Goal: Information Seeking & Learning: Learn about a topic

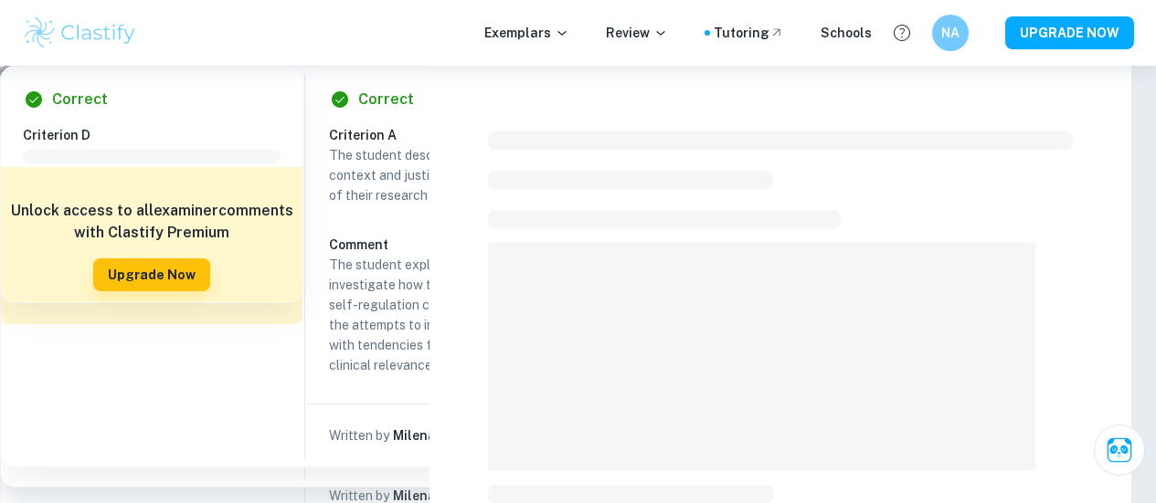
click at [27, 254] on span "EE" at bounding box center [36, 259] width 27 height 18
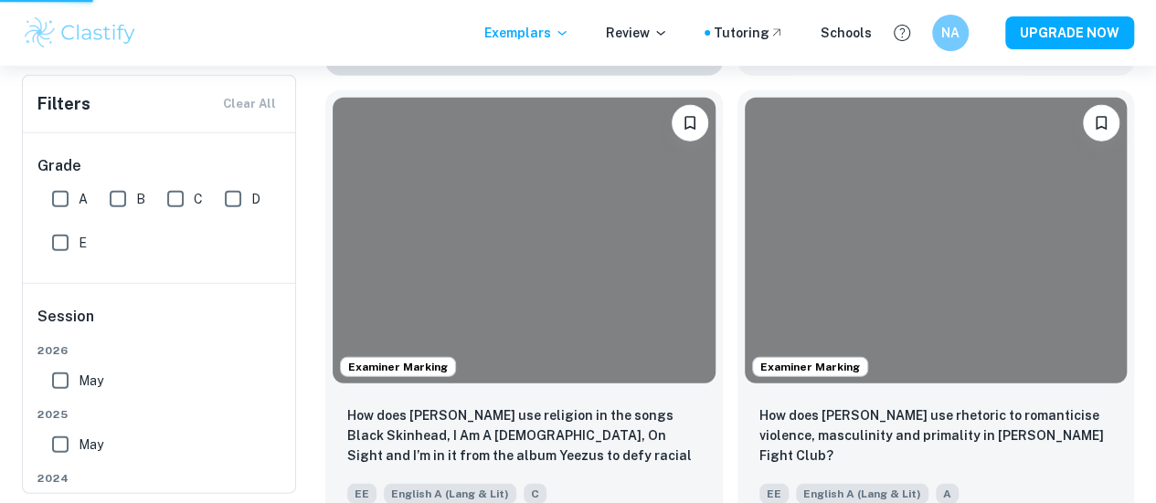
scroll to position [11085, 0]
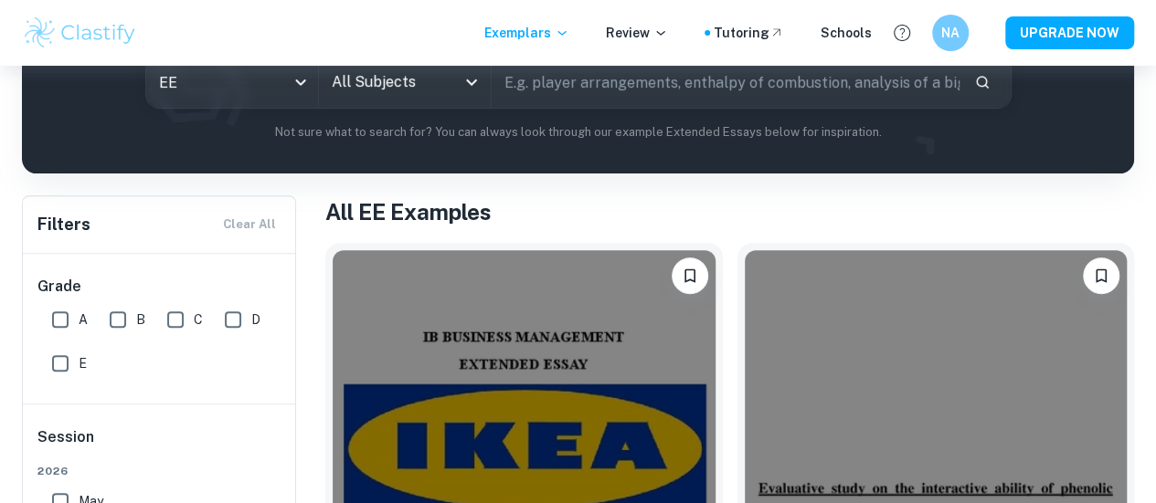
scroll to position [238, 0]
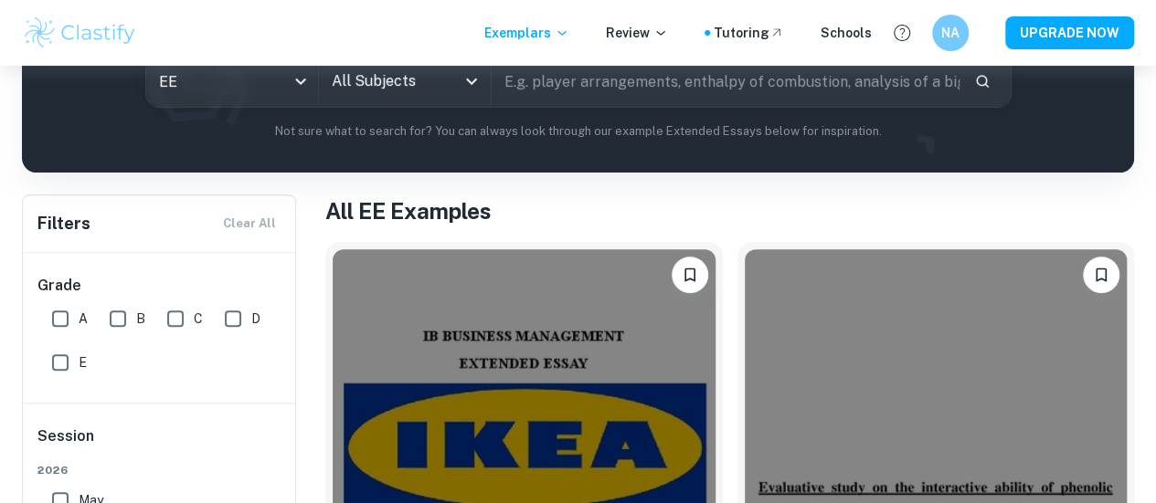
click at [417, 92] on input "All Subjects" at bounding box center [391, 81] width 128 height 35
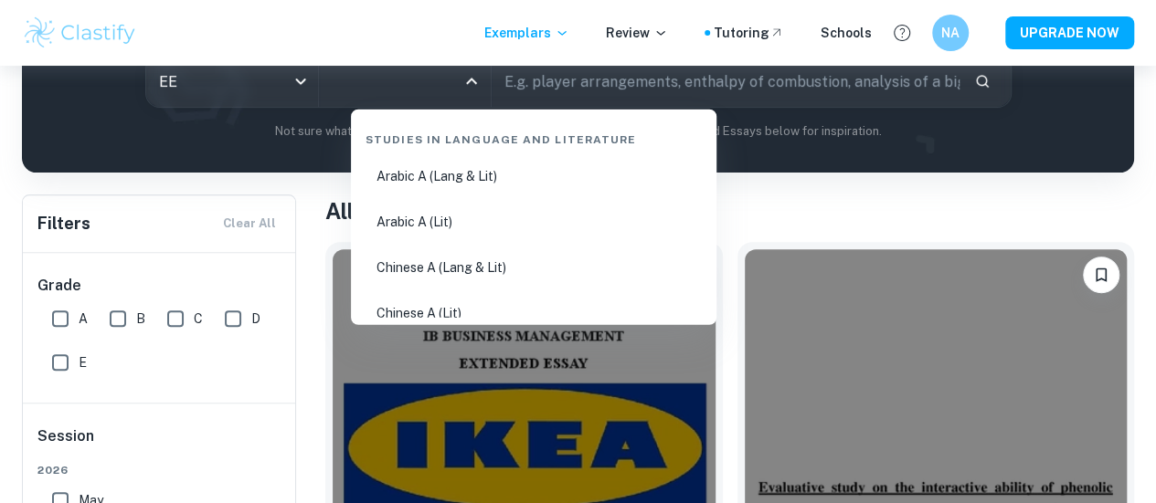
type input "s"
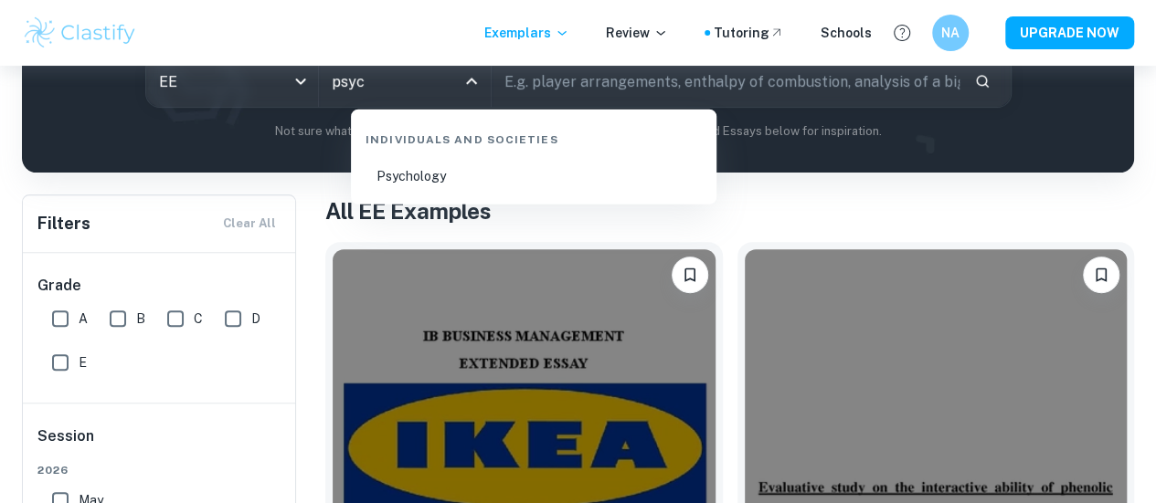
type input "psych"
click at [449, 170] on li "Psychology" at bounding box center [533, 176] width 351 height 42
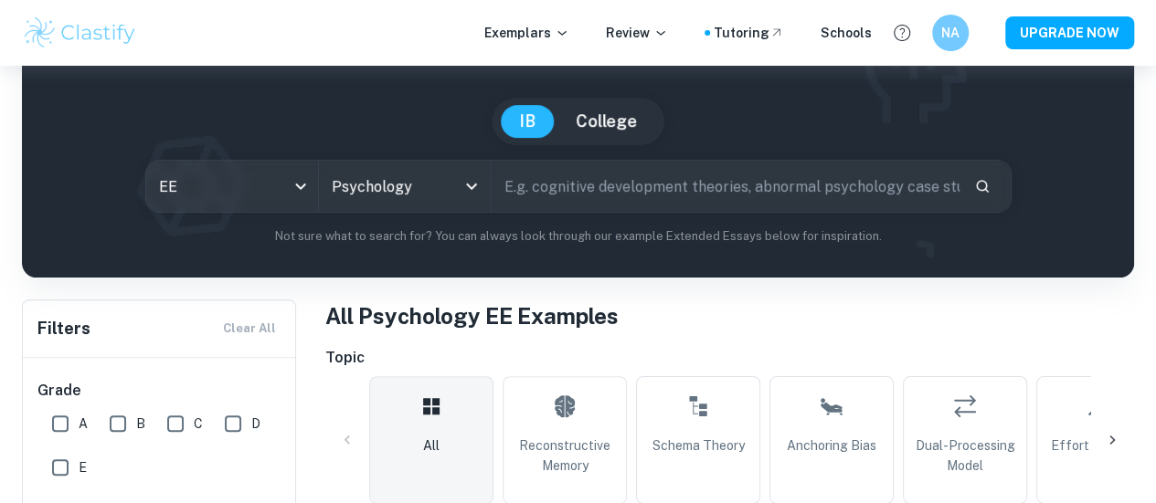
scroll to position [135, 0]
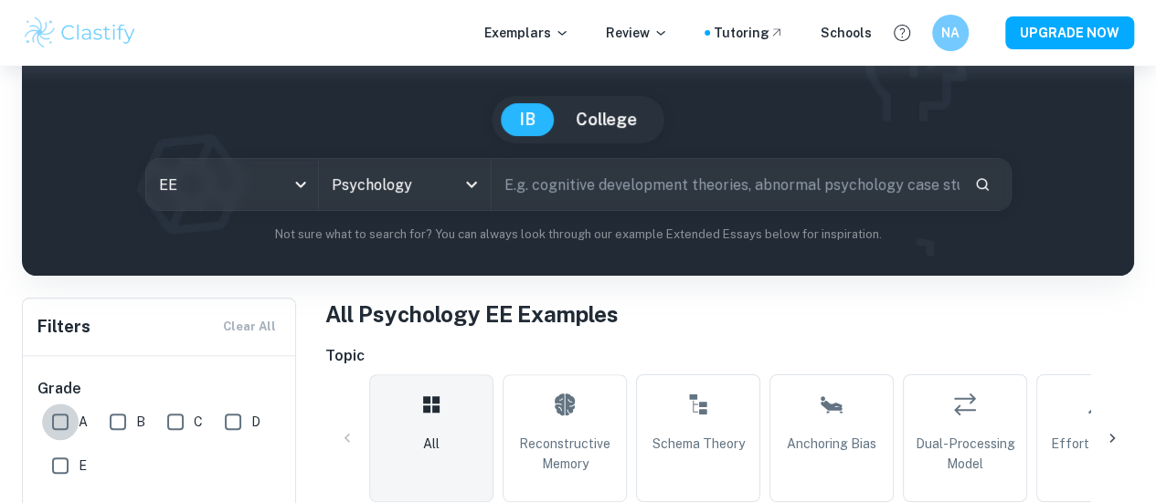
click at [50, 424] on input "A" at bounding box center [60, 422] width 37 height 37
checkbox input "true"
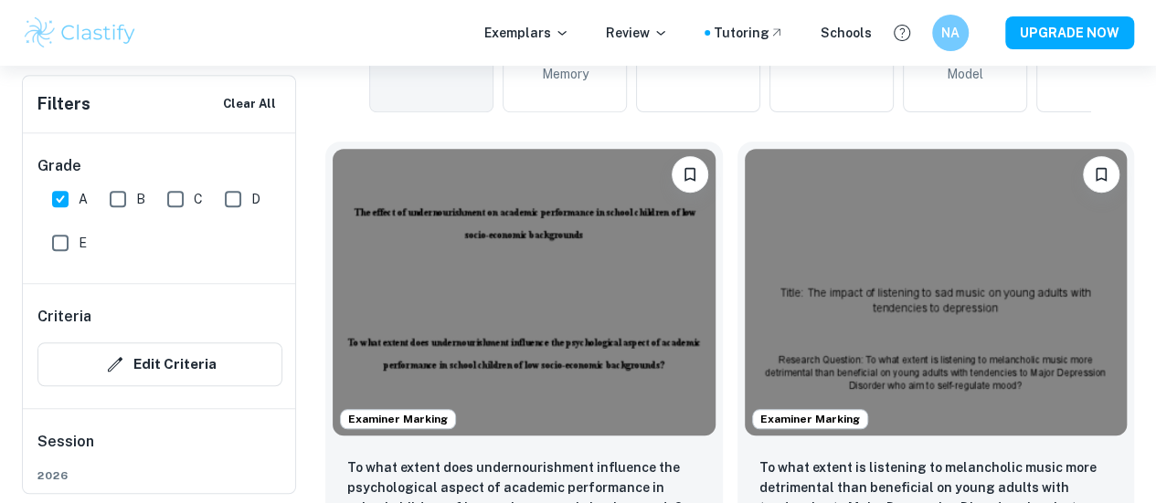
scroll to position [574, 0]
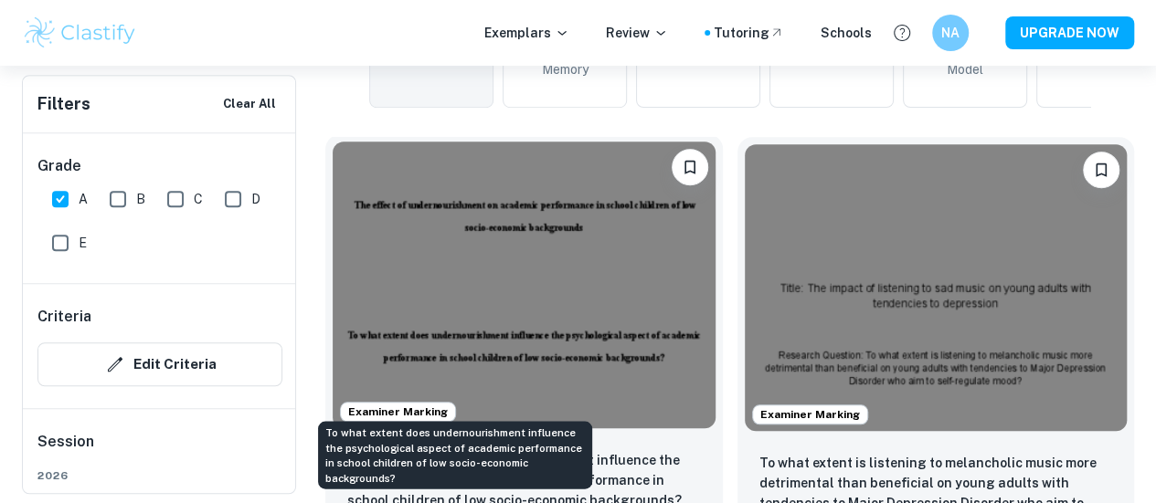
click at [449, 450] on p "To what extent does undernourishment influence the psychological aspect of acad…" at bounding box center [524, 480] width 354 height 60
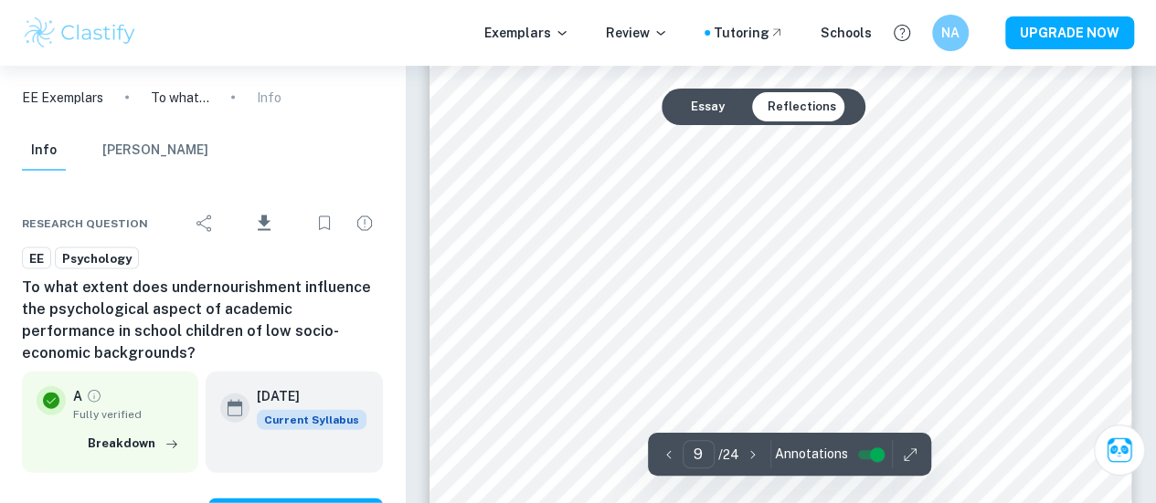
scroll to position [8796, 0]
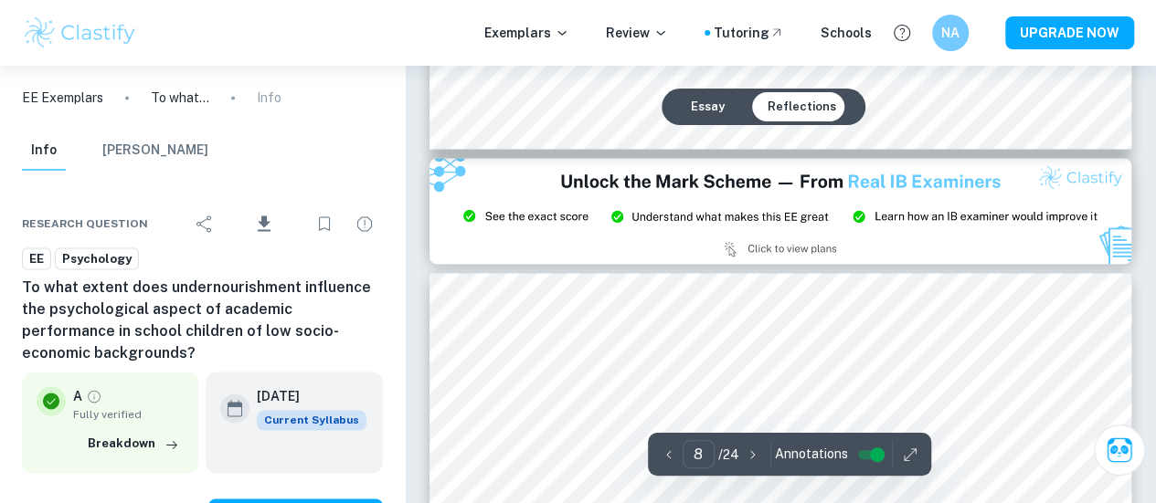
type input "9"
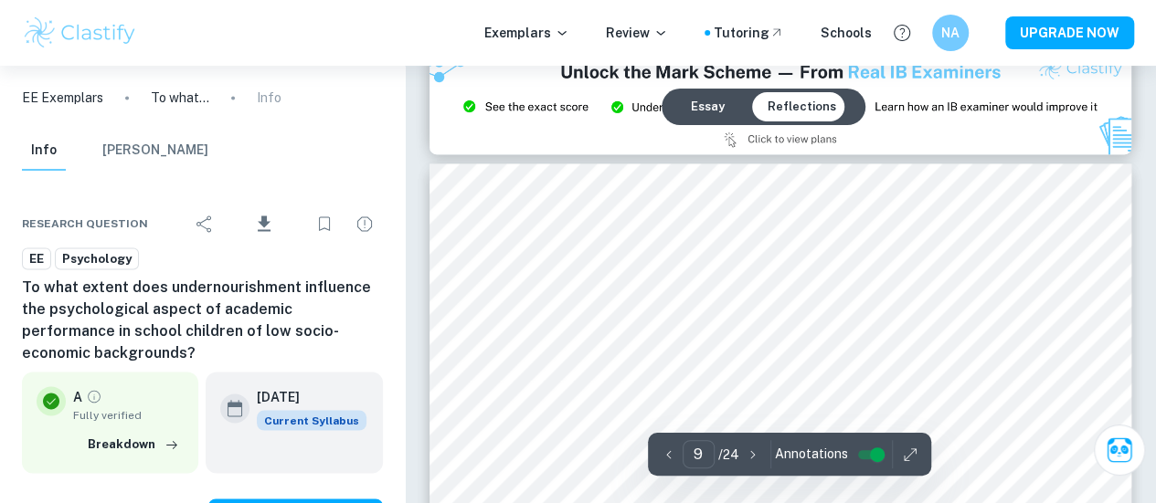
scroll to position [8277, 0]
